Goal: Task Accomplishment & Management: Use online tool/utility

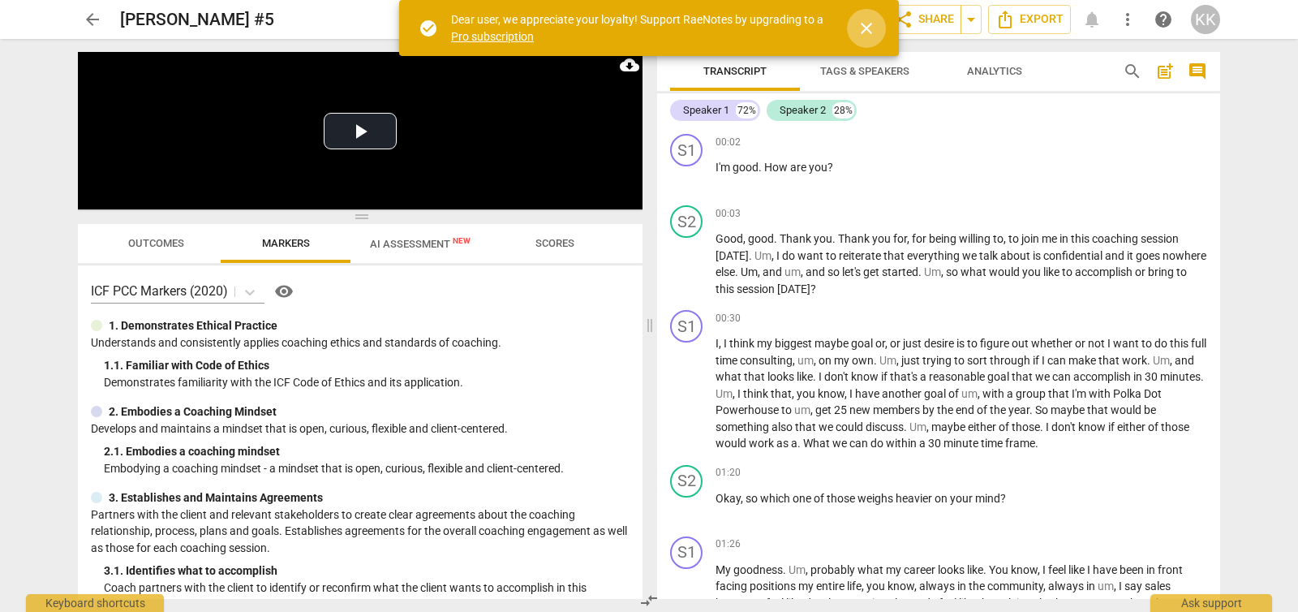
click at [866, 28] on span "close" at bounding box center [866, 28] width 19 height 19
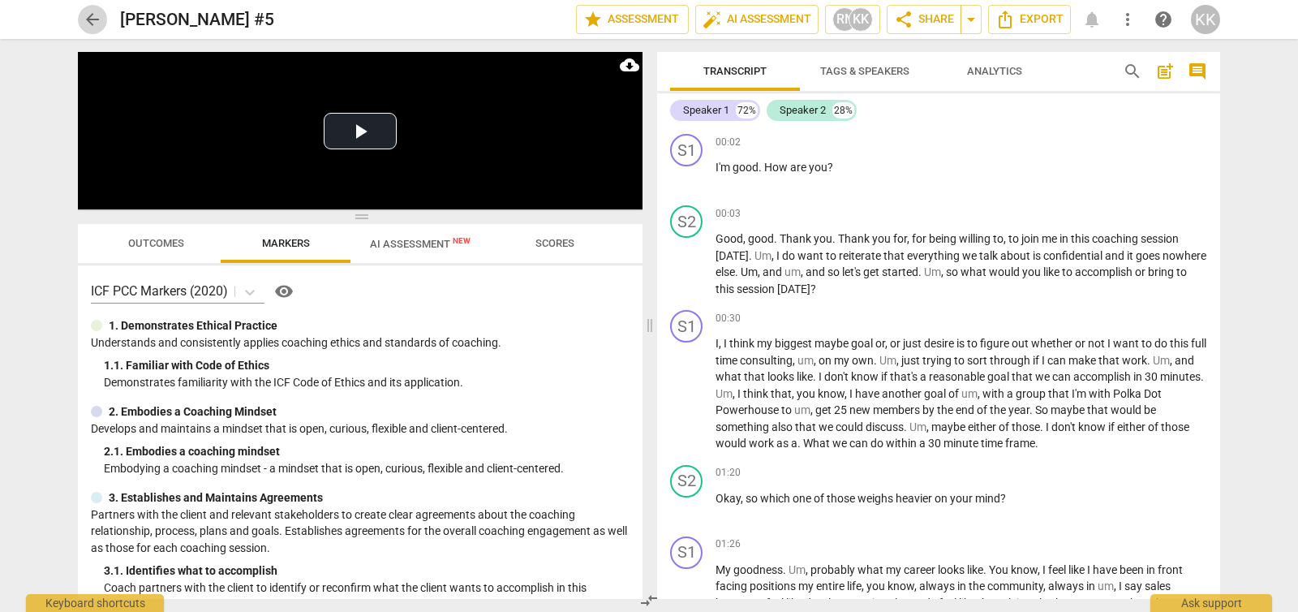
click at [92, 19] on span "arrow_back" at bounding box center [92, 19] width 19 height 19
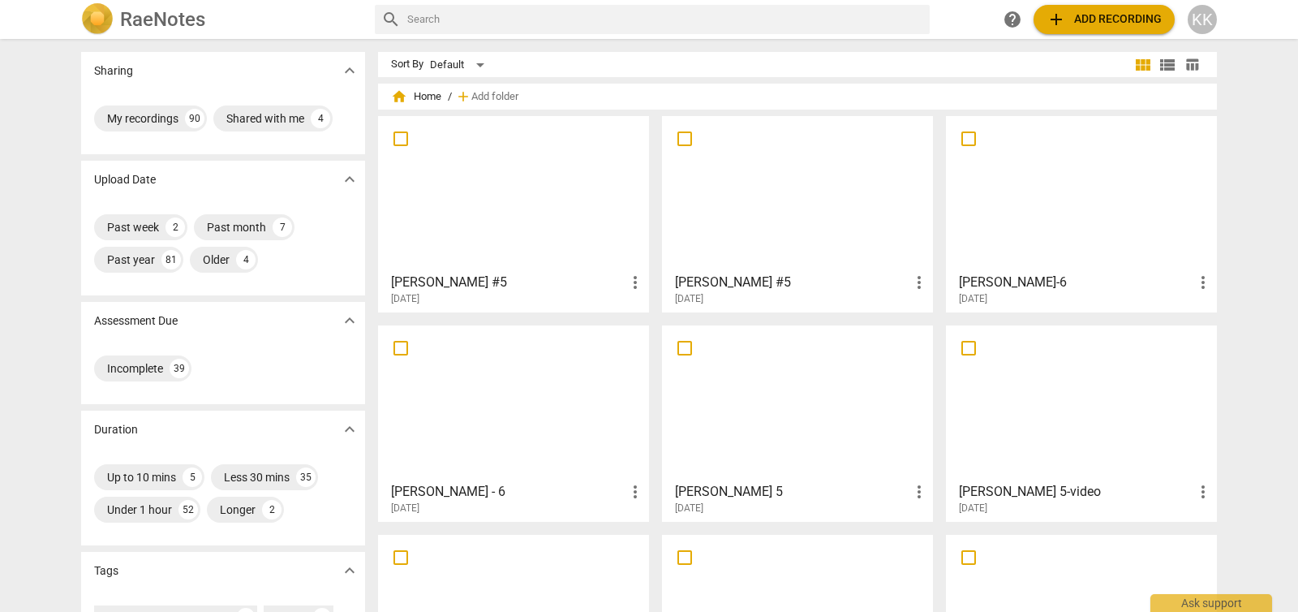
click at [1168, 22] on button "add Add recording" at bounding box center [1104, 19] width 141 height 29
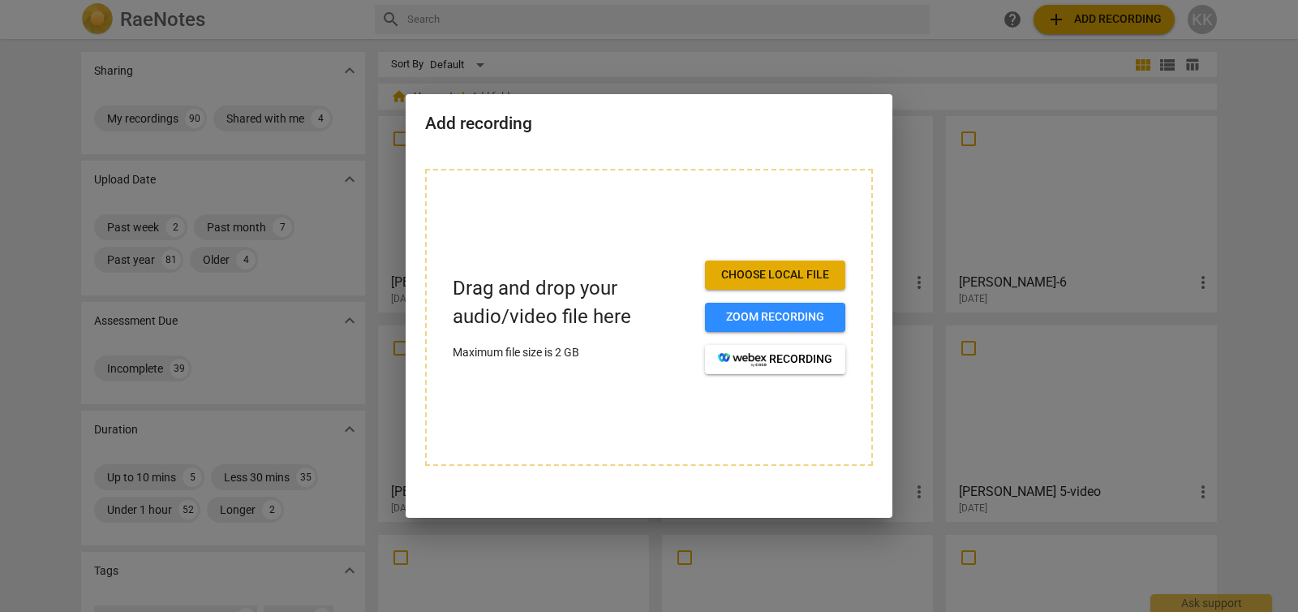
click at [777, 281] on span "Choose local file" at bounding box center [775, 275] width 114 height 16
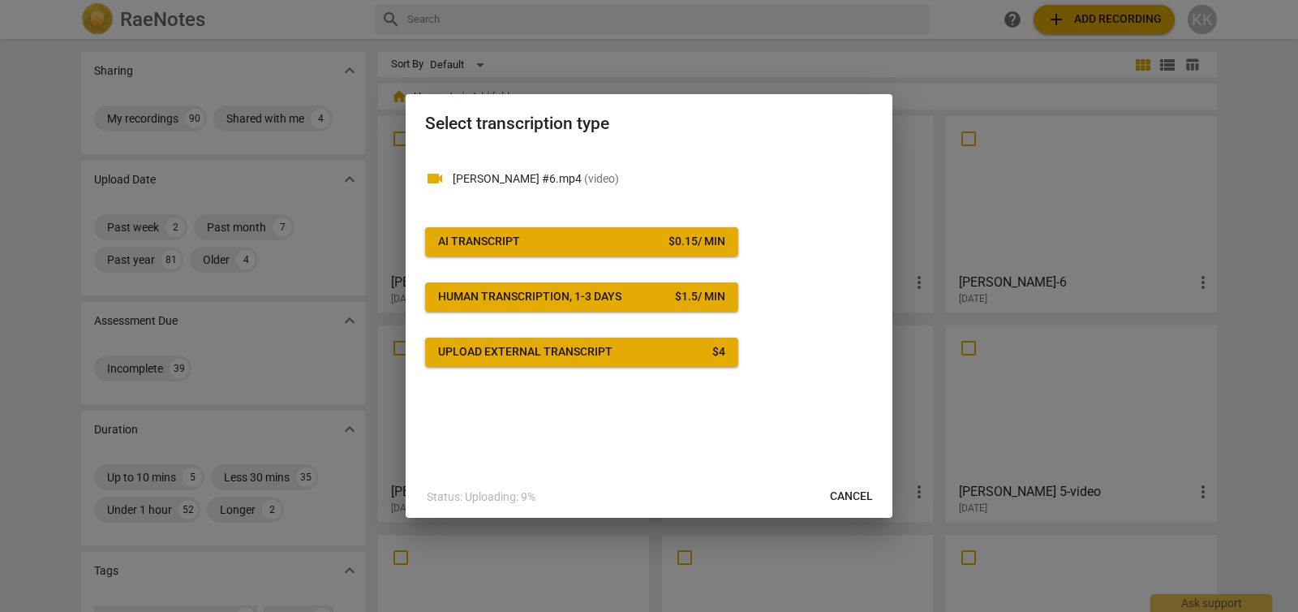
click at [578, 239] on span "AI Transcript $ 0.15 / min" at bounding box center [581, 242] width 287 height 16
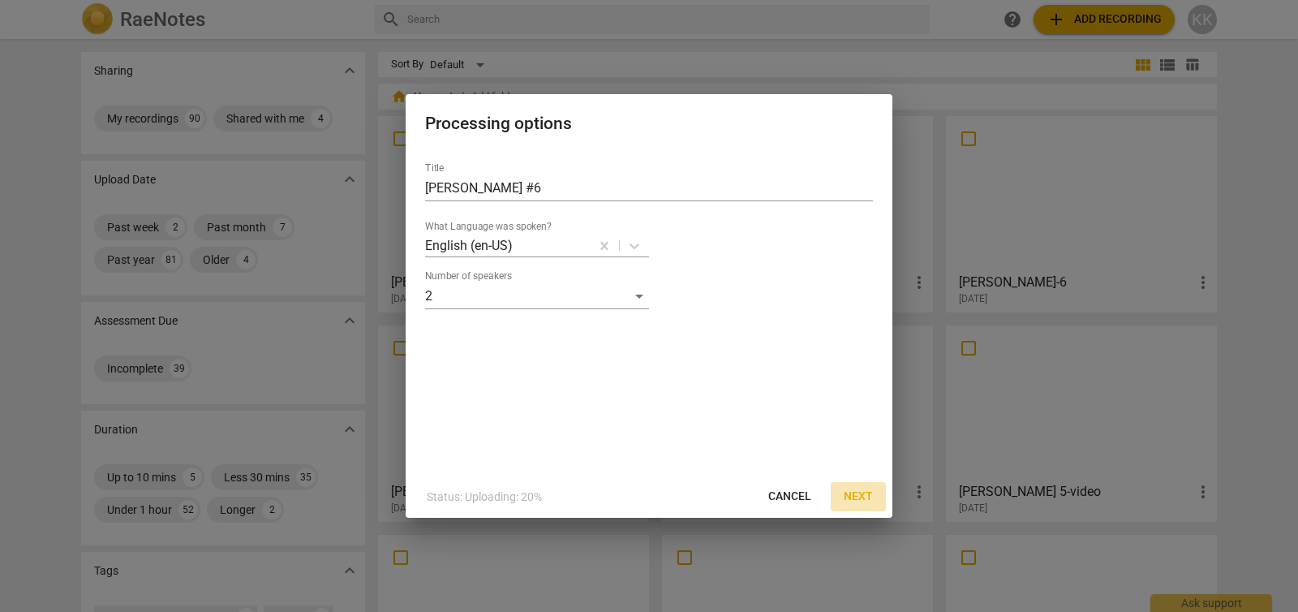
click at [862, 493] on span "Next" at bounding box center [858, 496] width 29 height 16
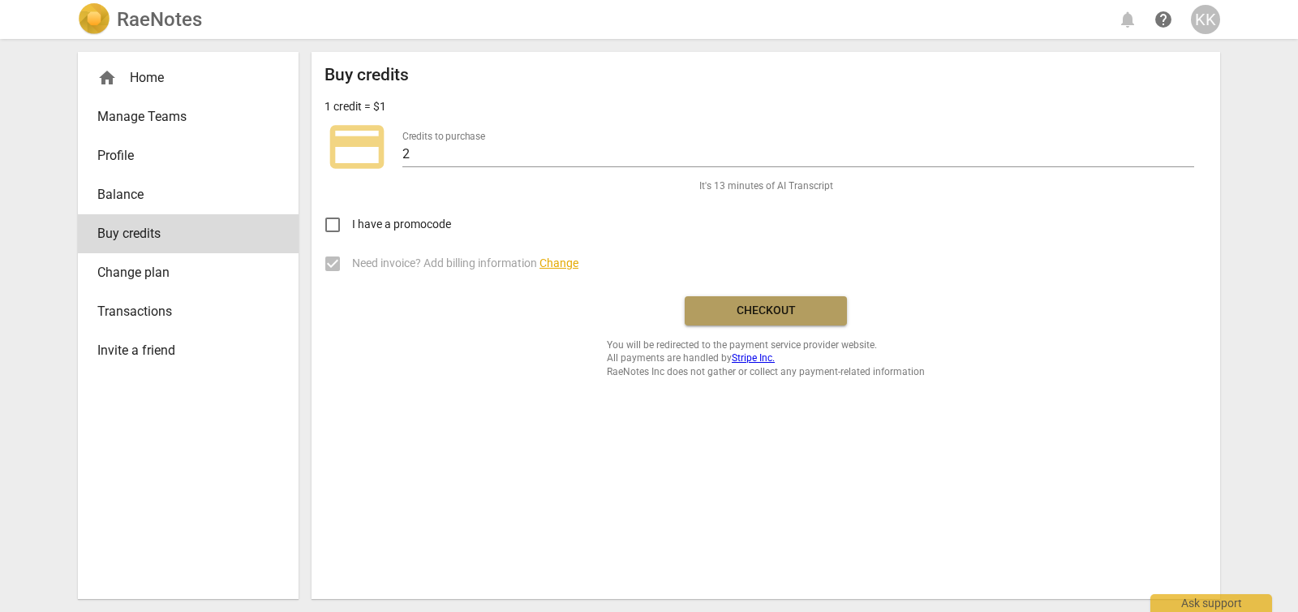
click at [732, 308] on span "Checkout" at bounding box center [766, 311] width 136 height 16
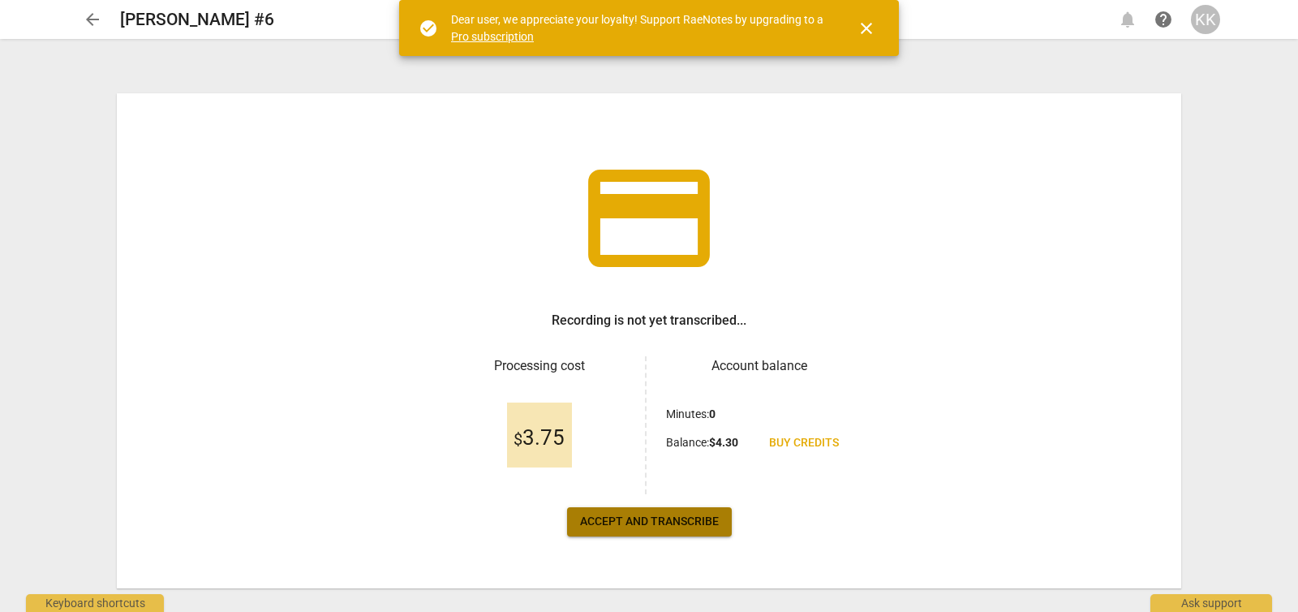
click at [691, 521] on span "Accept and transcribe" at bounding box center [649, 522] width 139 height 16
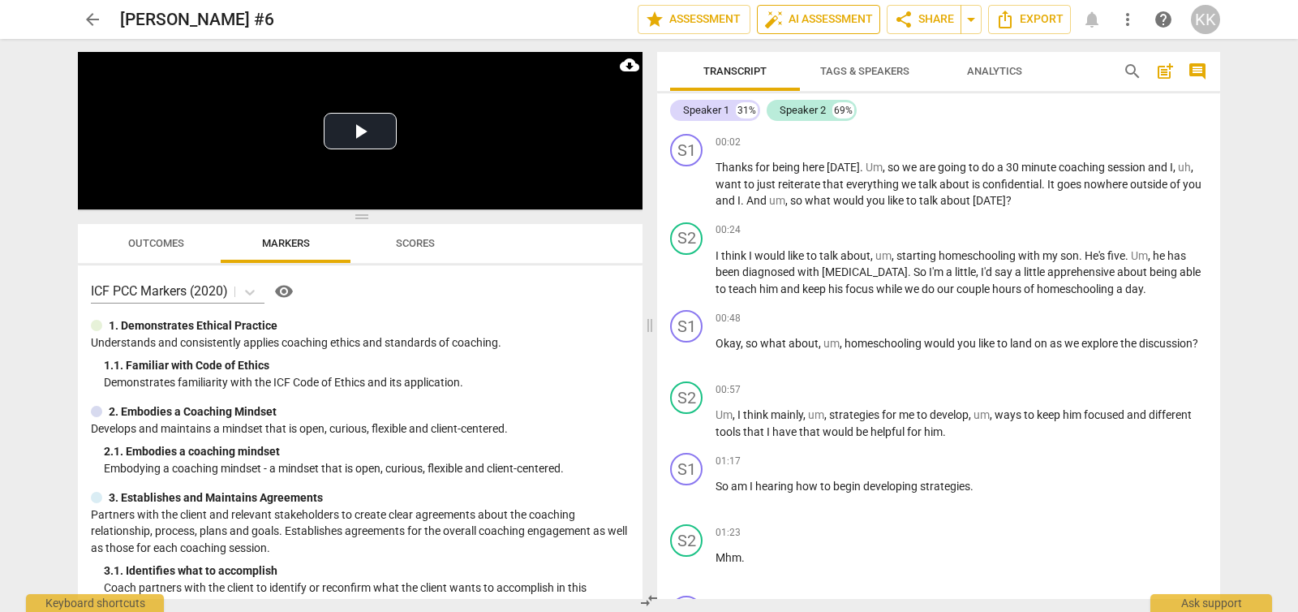
click at [758, 23] on button "auto_fix_high AI Assessment" at bounding box center [818, 19] width 123 height 29
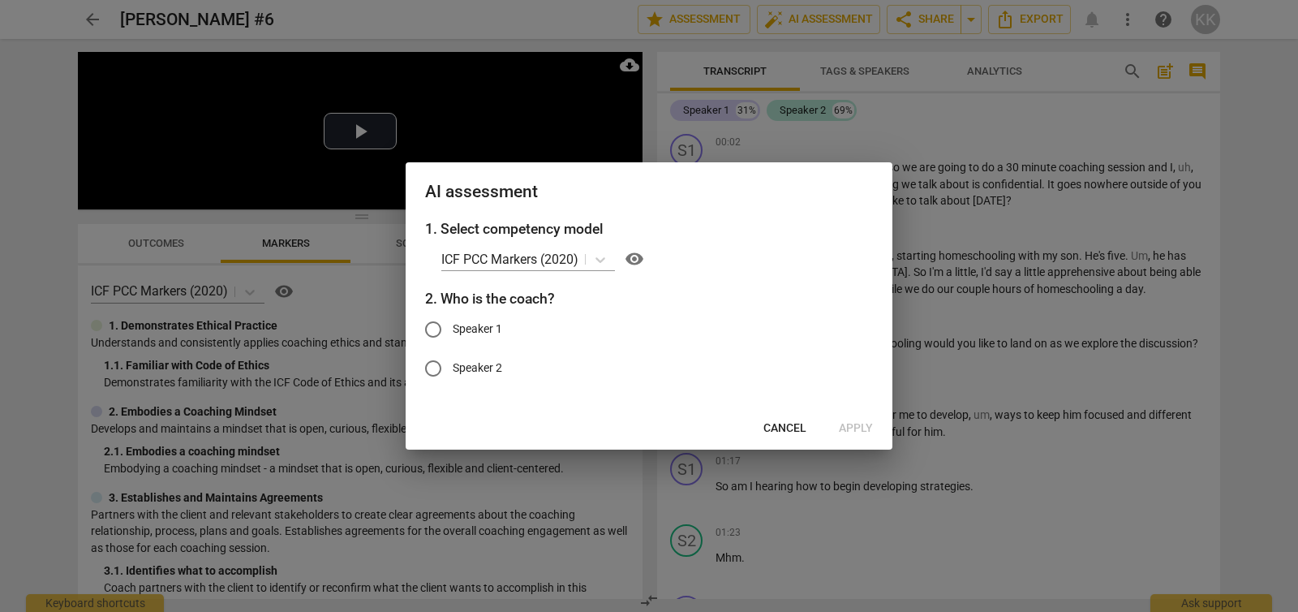
click at [438, 323] on input "Speaker 1" at bounding box center [433, 329] width 39 height 39
radio input "true"
drag, startPoint x: 855, startPoint y: 426, endPoint x: 856, endPoint y: 416, distance: 9.8
click at [854, 422] on span "Apply" at bounding box center [856, 428] width 34 height 16
